Goal: Task Accomplishment & Management: Use online tool/utility

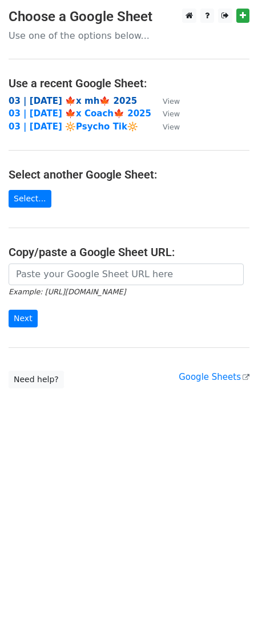
click at [68, 96] on strong "03 | [DATE] 🍁x mh🍁 2025" at bounding box center [73, 101] width 128 height 10
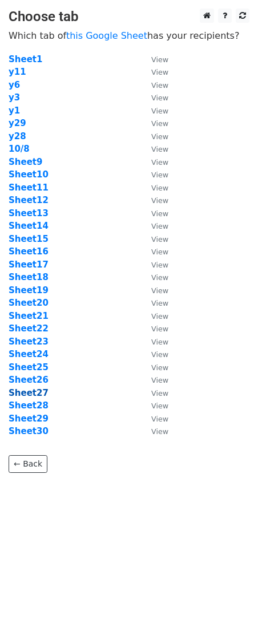
click at [28, 396] on strong "Sheet27" at bounding box center [29, 393] width 40 height 10
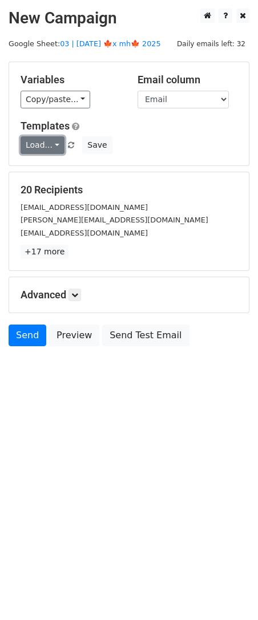
click at [41, 151] on link "Load..." at bounding box center [43, 145] width 44 height 18
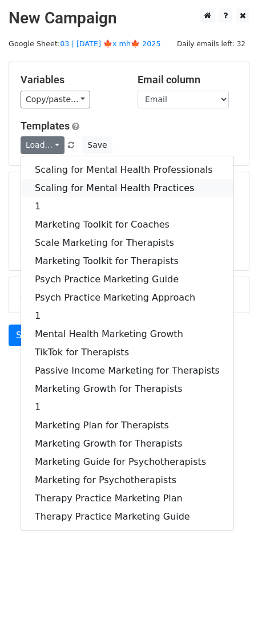
click at [83, 182] on link "Scaling for Mental Health Practices" at bounding box center [127, 188] width 212 height 18
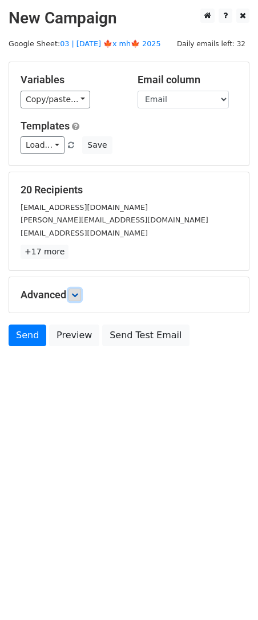
click at [77, 298] on link at bounding box center [74, 295] width 13 height 13
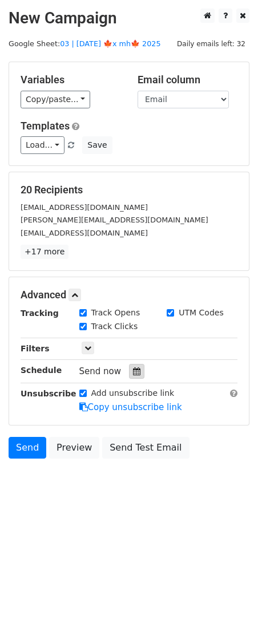
click at [133, 373] on icon at bounding box center [136, 372] width 7 height 8
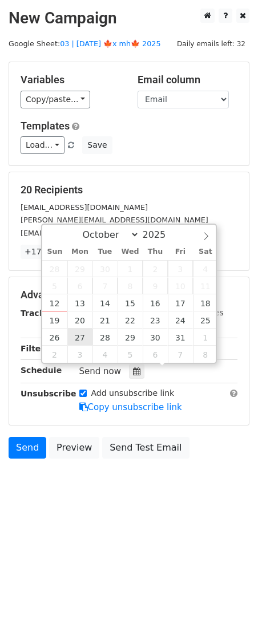
type input "2025-10-27 12:00"
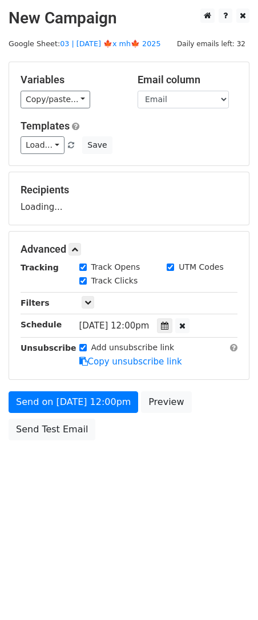
click at [67, 414] on div "Send on Oct 27 at 12:00pm Preview Send Test Email" at bounding box center [129, 419] width 258 height 55
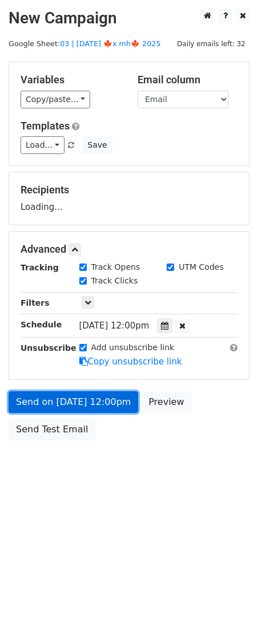
click at [66, 406] on link "Send on Oct 27 at 12:00pm" at bounding box center [74, 403] width 130 height 22
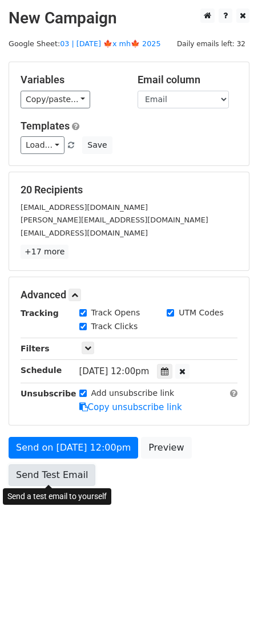
click at [66, 479] on link "Send Test Email" at bounding box center [52, 476] width 87 height 22
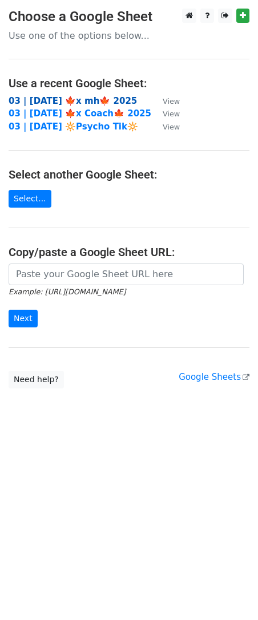
click at [86, 100] on strong "03 | [DATE] 🍁x mh🍁 2025" at bounding box center [73, 101] width 128 height 10
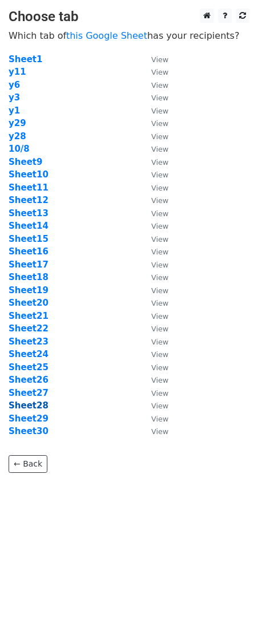
click at [30, 407] on strong "Sheet28" at bounding box center [29, 406] width 40 height 10
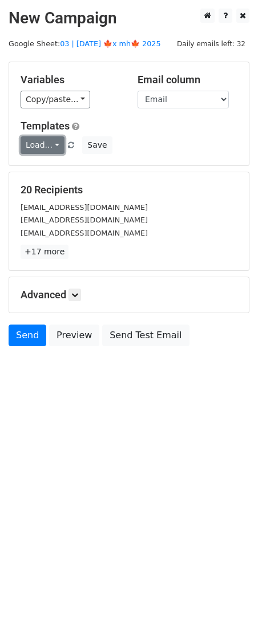
click at [43, 147] on link "Load..." at bounding box center [43, 145] width 44 height 18
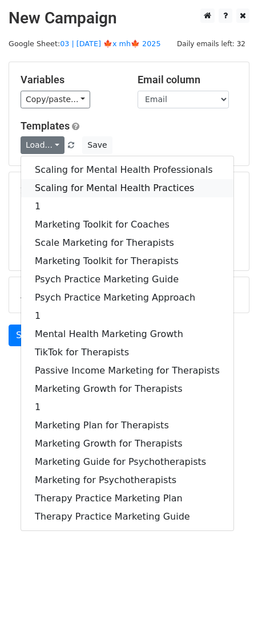
click at [55, 184] on link "Scaling for Mental Health Practices" at bounding box center [127, 188] width 212 height 18
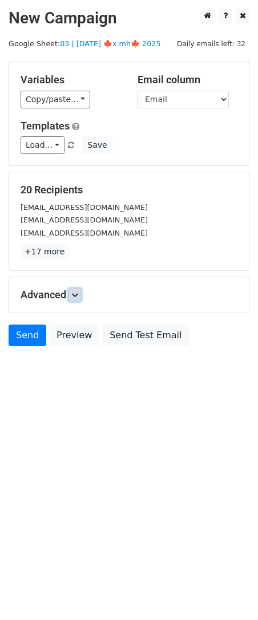
click at [76, 294] on icon at bounding box center [74, 295] width 7 height 7
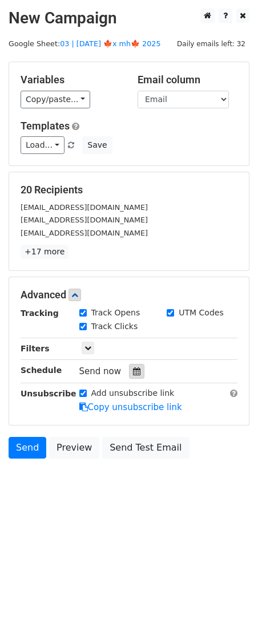
click at [133, 369] on icon at bounding box center [136, 372] width 7 height 8
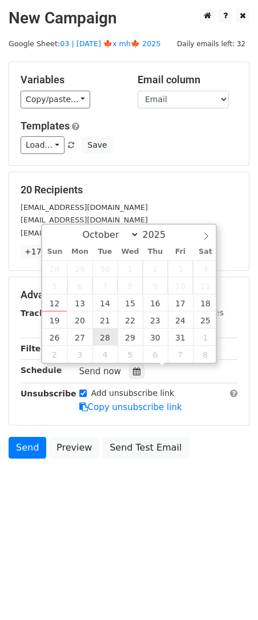
type input "2025-10-28 12:00"
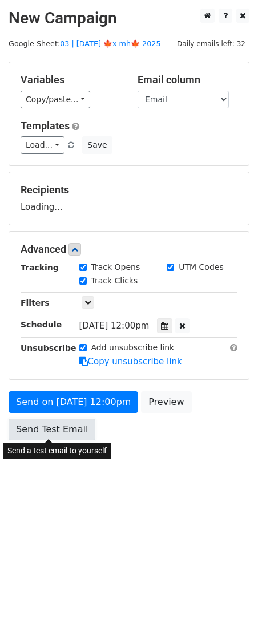
click at [70, 428] on link "Send Test Email" at bounding box center [52, 430] width 87 height 22
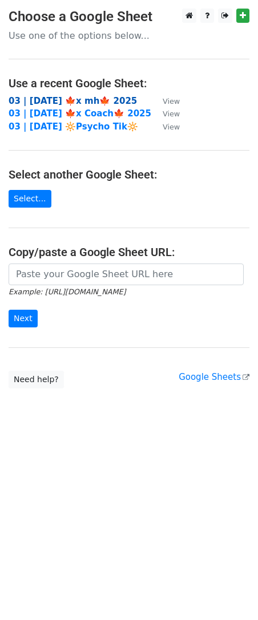
click at [68, 97] on strong "03 | OCT 8 🍁x mh🍁 2025" at bounding box center [73, 101] width 128 height 10
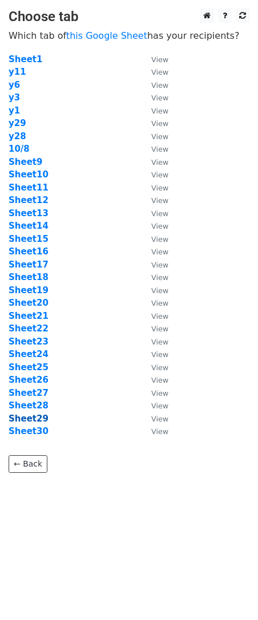
click at [36, 417] on strong "Sheet29" at bounding box center [29, 419] width 40 height 10
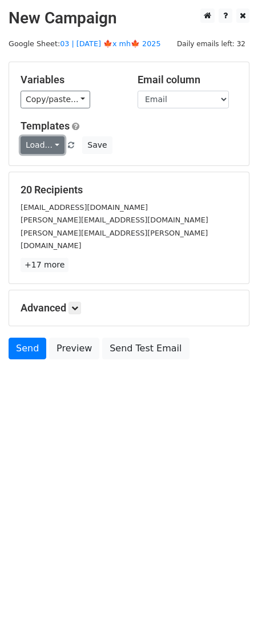
click at [40, 142] on link "Load..." at bounding box center [43, 145] width 44 height 18
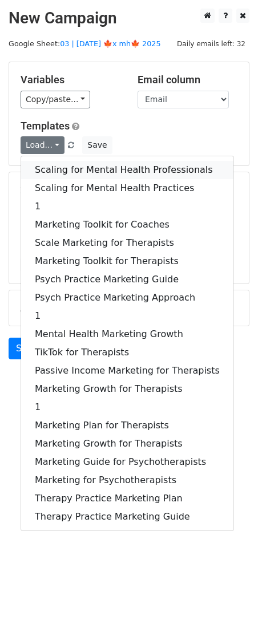
click at [49, 170] on link "Scaling for Mental Health Professionals" at bounding box center [127, 170] width 212 height 18
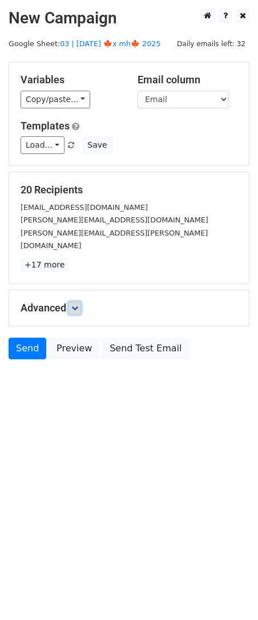
click at [78, 305] on icon at bounding box center [74, 308] width 7 height 7
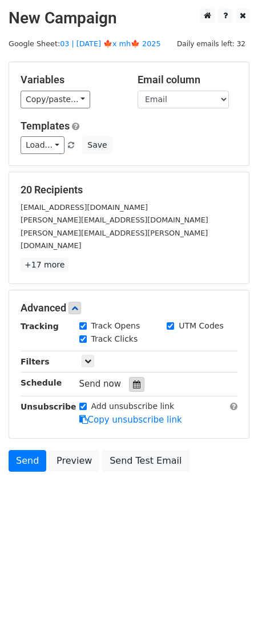
click at [134, 381] on icon at bounding box center [136, 385] width 7 height 8
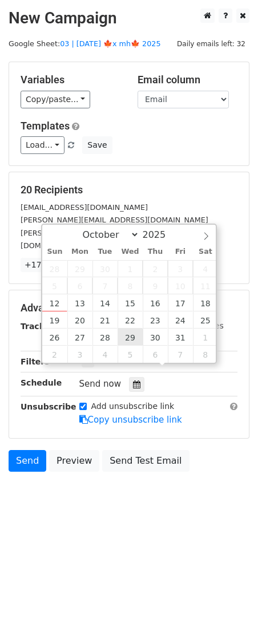
type input "[DATE] 12:00"
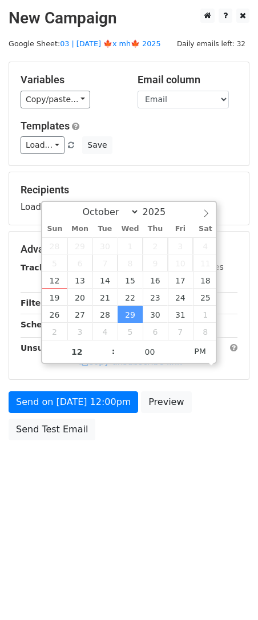
click at [78, 415] on div "Send on [DATE] 12:00pm Preview Send Test Email" at bounding box center [129, 419] width 258 height 55
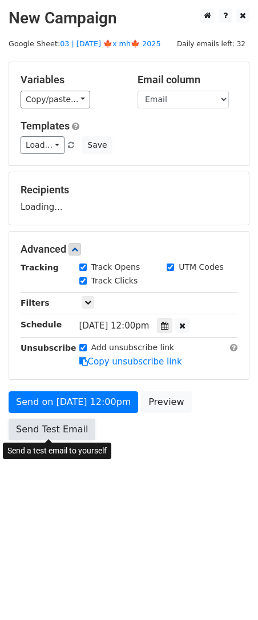
click at [60, 436] on link "Send Test Email" at bounding box center [52, 430] width 87 height 22
